Goal: Task Accomplishment & Management: Use online tool/utility

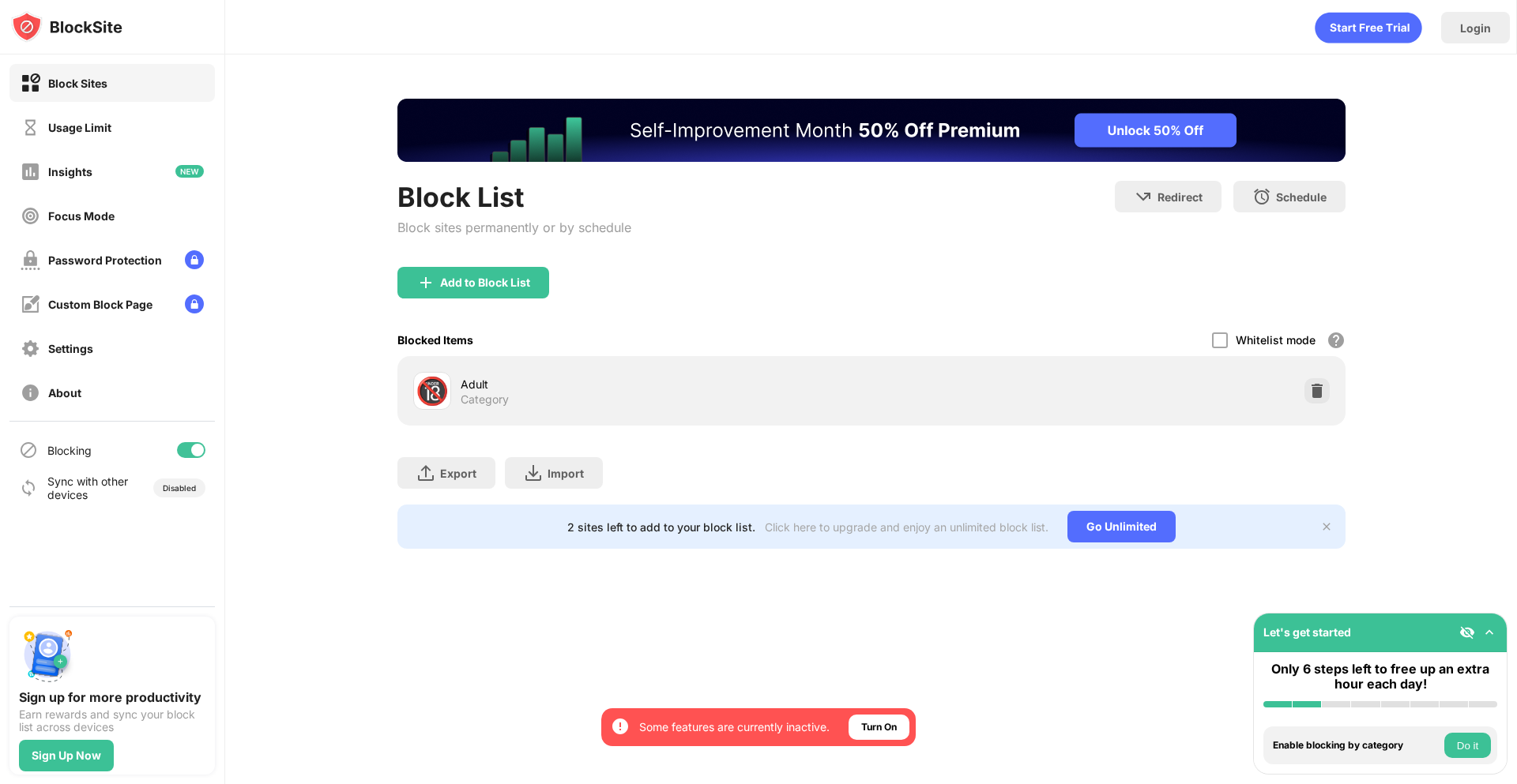
click at [507, 308] on div "Add to Block List" at bounding box center [871, 295] width 949 height 57
click at [508, 295] on div "Add to Block List" at bounding box center [473, 282] width 152 height 32
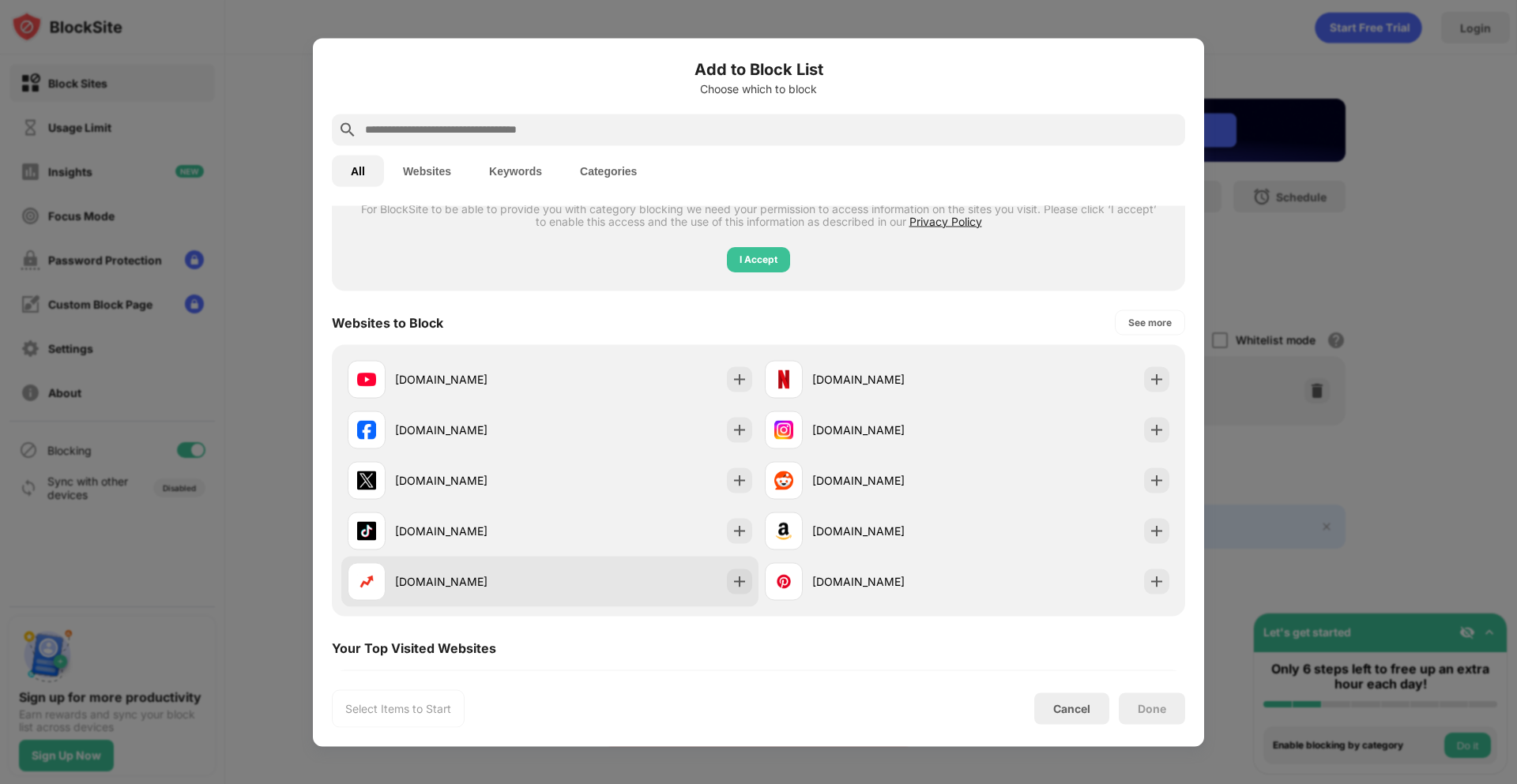
scroll to position [237, 0]
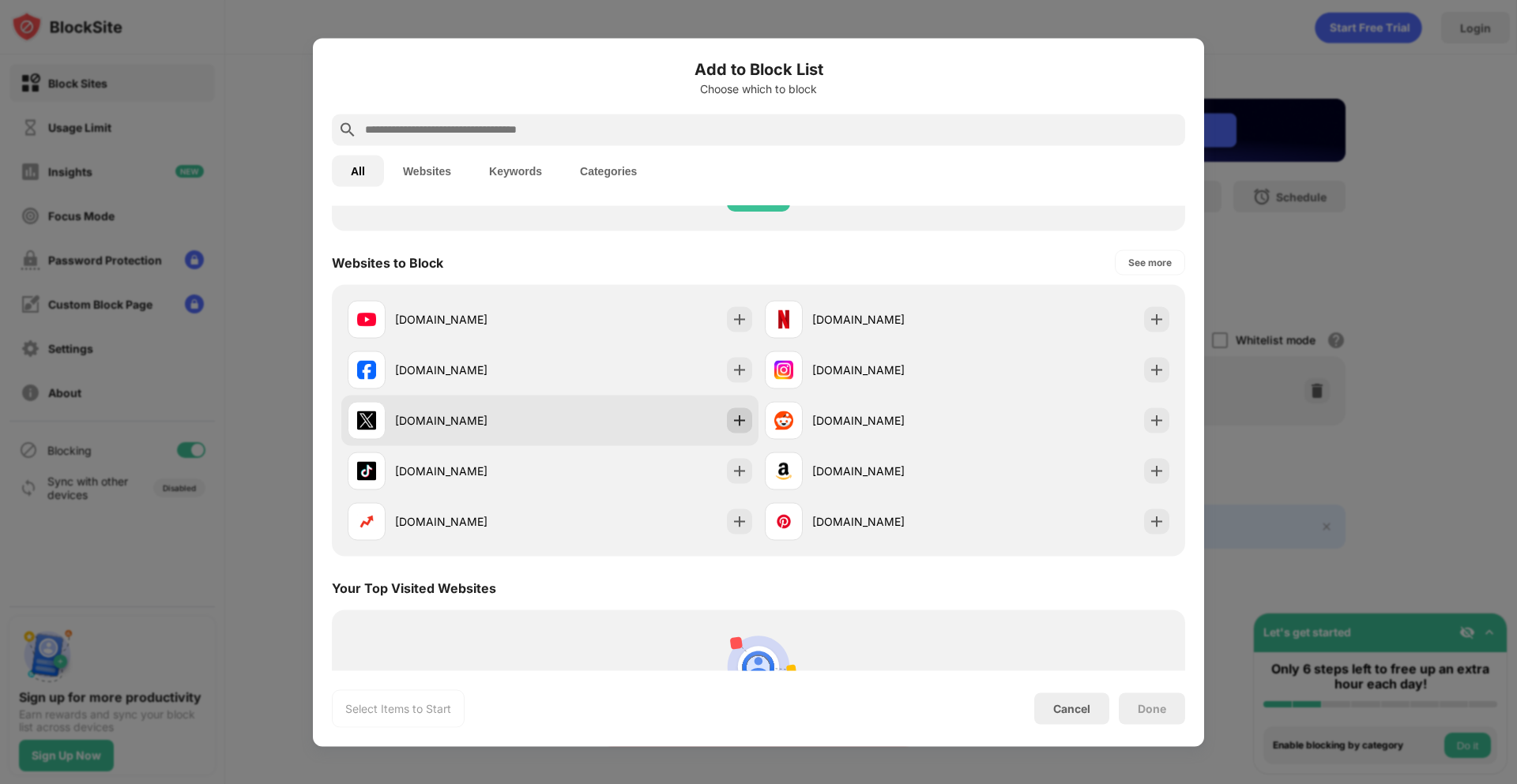
click at [732, 420] on img at bounding box center [739, 420] width 15 height 15
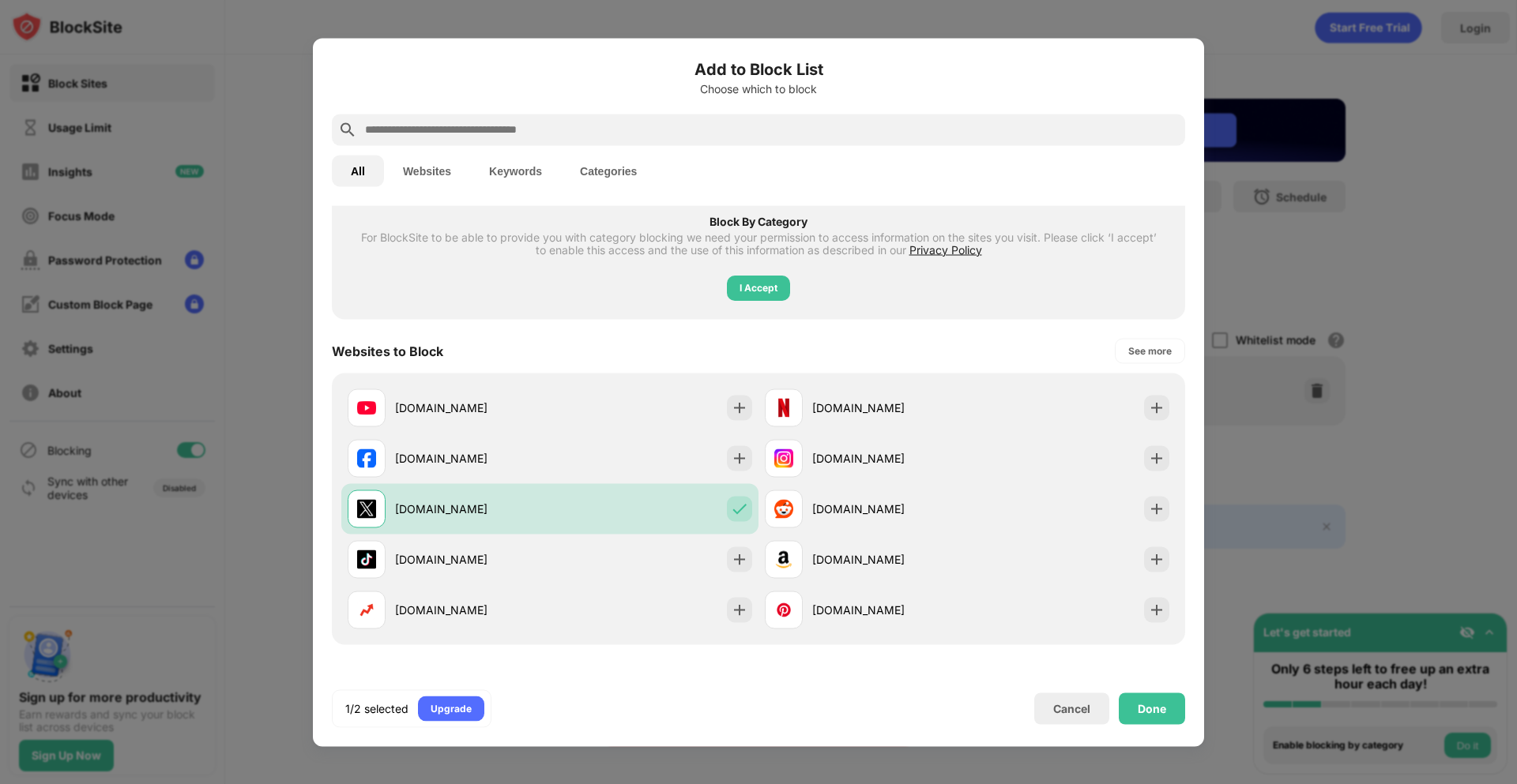
scroll to position [0, 0]
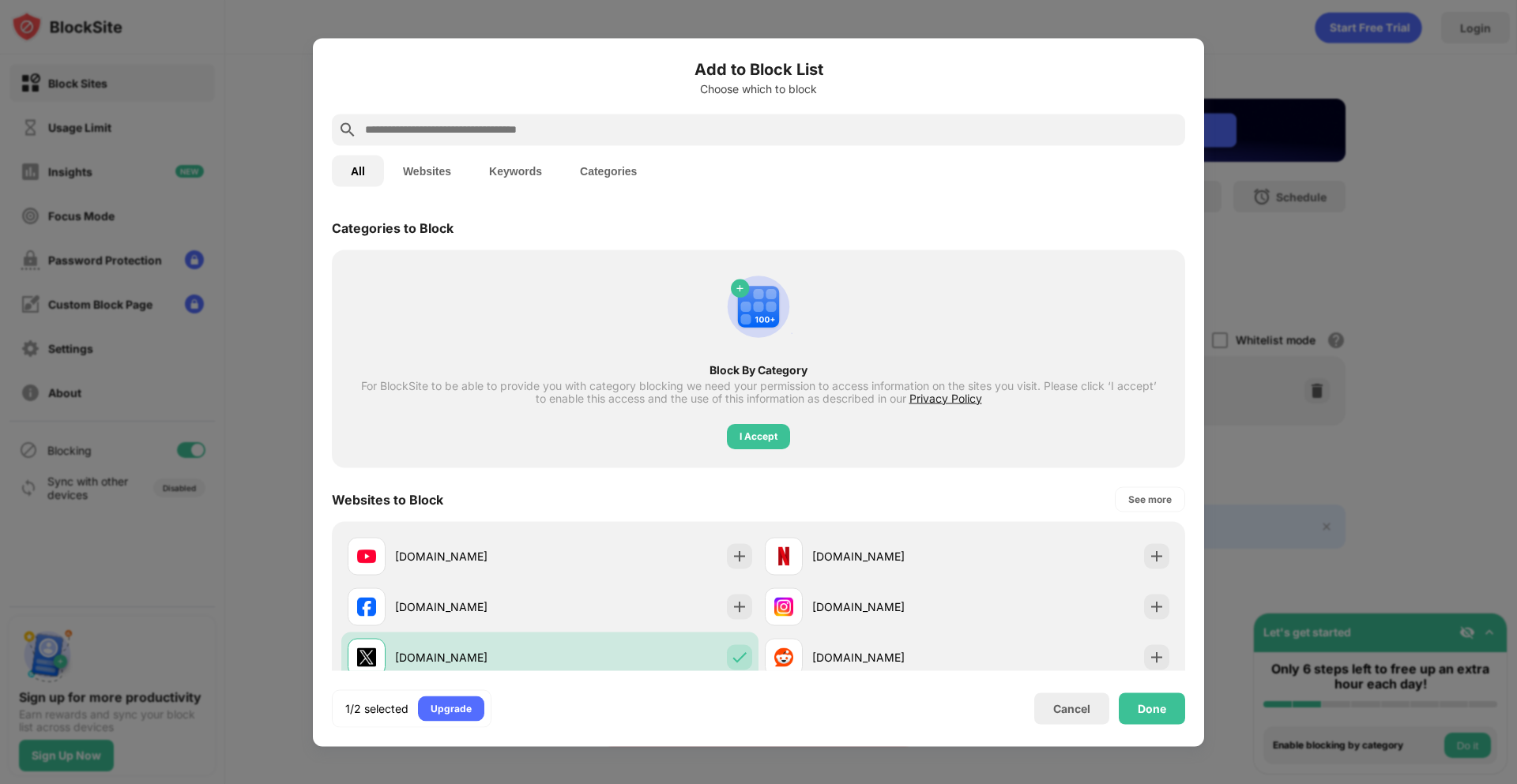
click at [465, 147] on div "All Websites Keywords Categories" at bounding box center [758, 170] width 854 height 50
click at [468, 135] on input "text" at bounding box center [771, 129] width 815 height 19
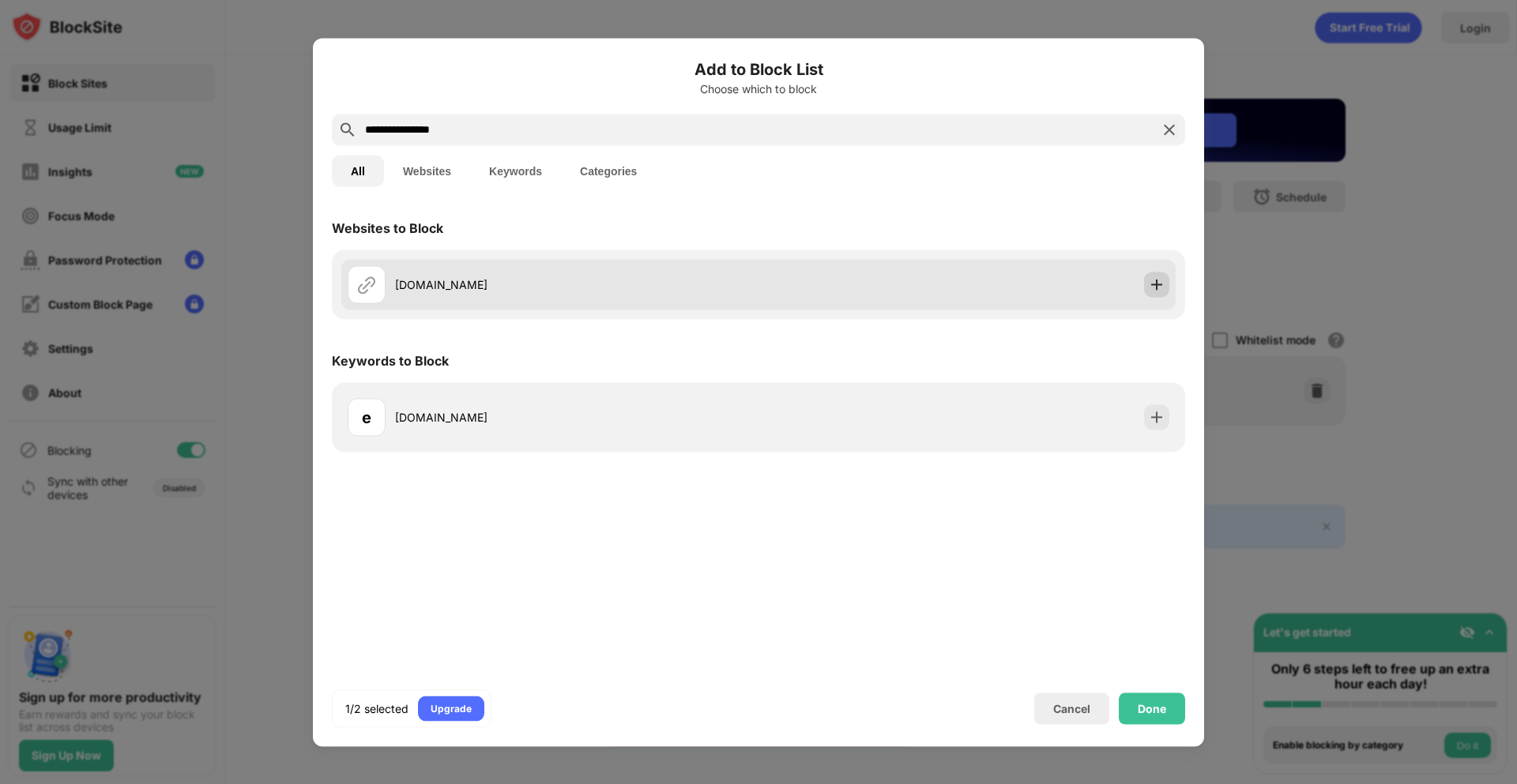
type input "**********"
click at [1164, 283] on div at bounding box center [1156, 284] width 25 height 25
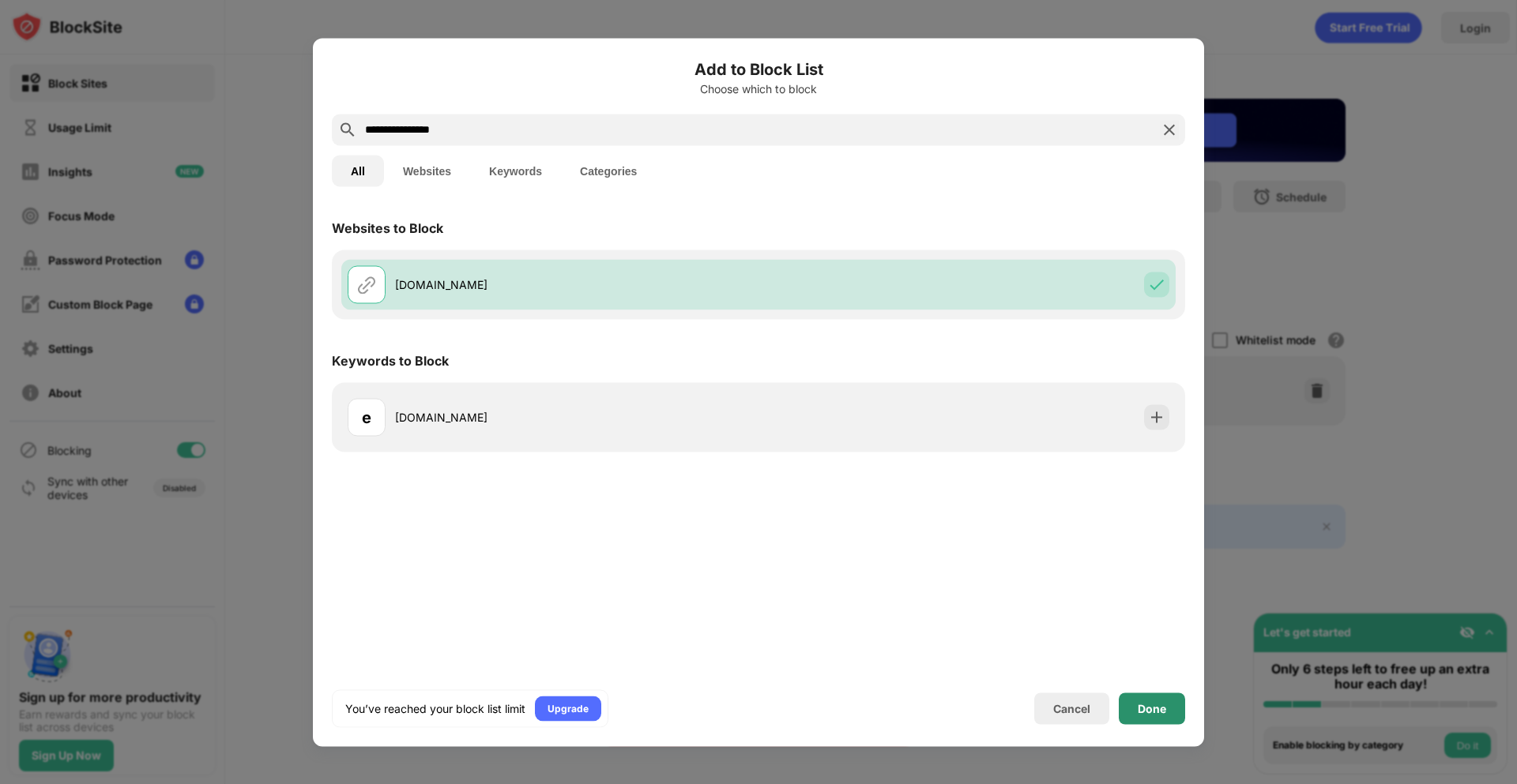
click at [1132, 704] on div "Done" at bounding box center [1152, 708] width 67 height 32
